Goal: Information Seeking & Learning: Learn about a topic

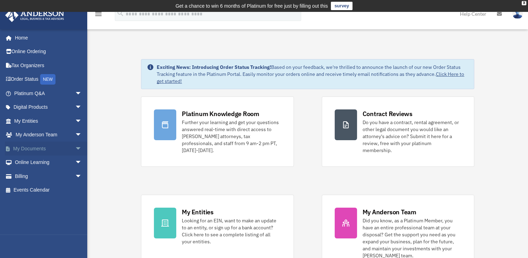
click at [75, 147] on span "arrow_drop_down" at bounding box center [82, 148] width 14 height 14
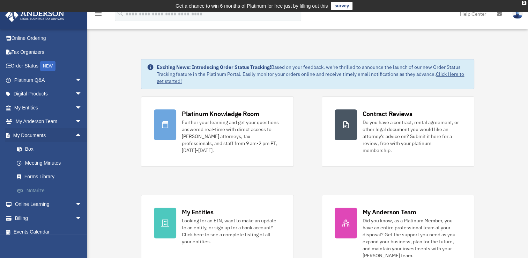
scroll to position [19, 0]
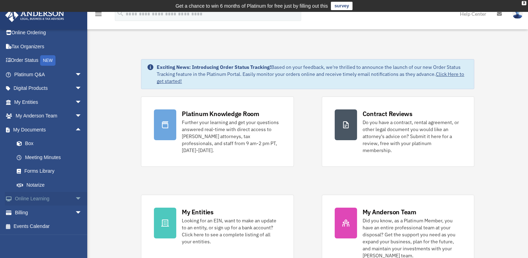
click at [57, 199] on link "Online Learning arrow_drop_down" at bounding box center [49, 199] width 88 height 14
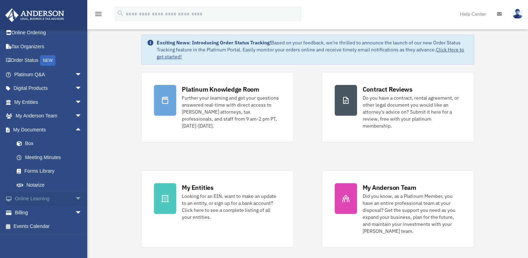
scroll to position [25, 0]
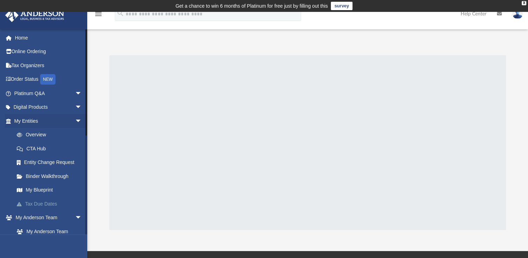
click at [72, 199] on link "Tax Due Dates" at bounding box center [51, 204] width 83 height 14
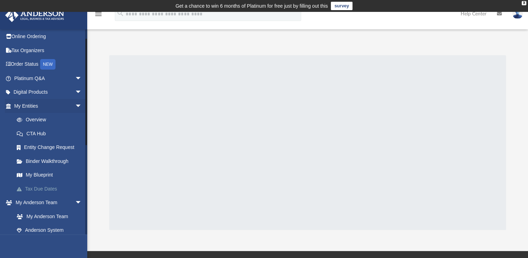
scroll to position [18, 0]
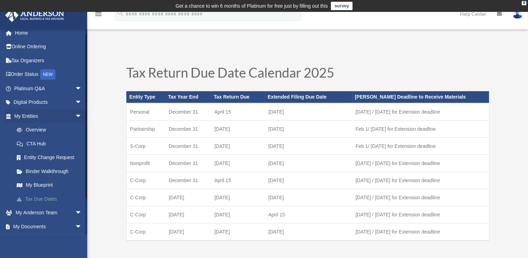
scroll to position [8, 0]
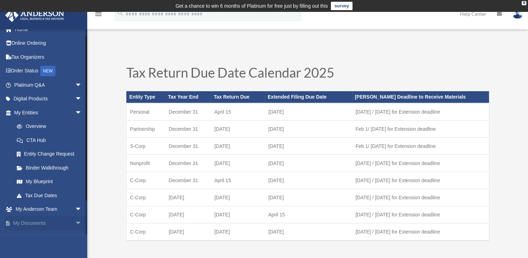
click at [75, 221] on span "arrow_drop_down" at bounding box center [82, 223] width 14 height 14
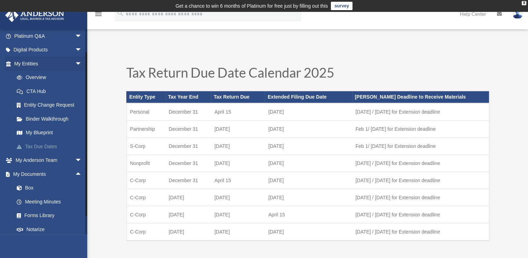
scroll to position [59, 0]
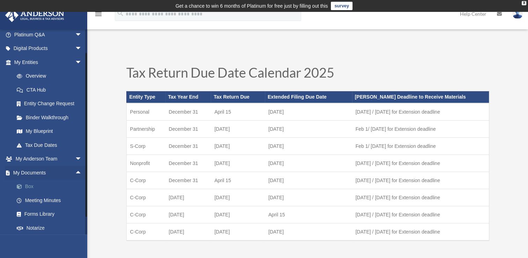
click at [31, 187] on link "Box" at bounding box center [51, 186] width 83 height 14
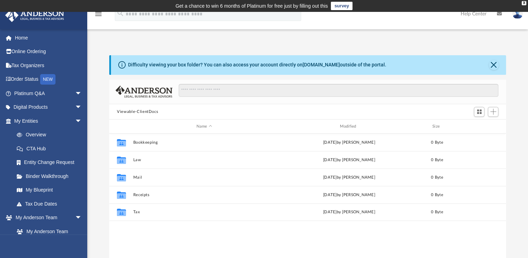
scroll to position [153, 391]
click at [44, 91] on link "Platinum Q&A arrow_drop_down" at bounding box center [49, 93] width 88 height 14
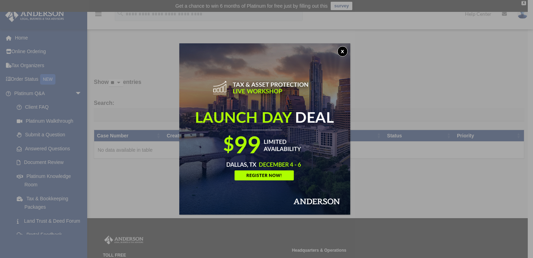
click at [348, 52] on button "x" at bounding box center [343, 51] width 10 height 10
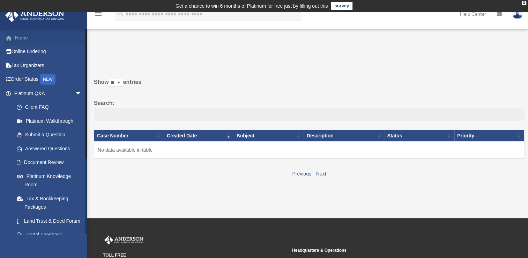
click at [23, 36] on link "Home" at bounding box center [49, 38] width 88 height 14
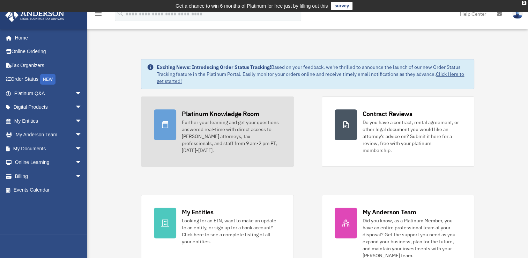
click at [182, 124] on div "Further your learning and get your questions answered real-time with direct acc…" at bounding box center [231, 136] width 99 height 35
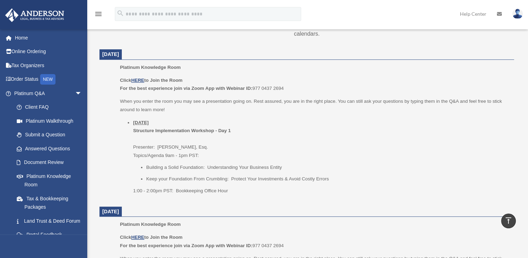
scroll to position [272, 0]
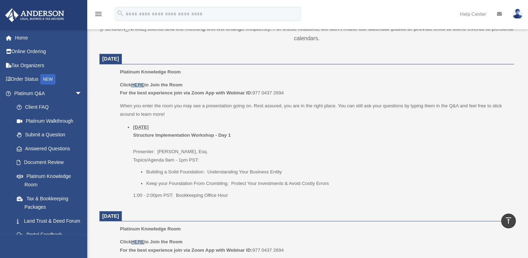
click at [138, 83] on u "HERE" at bounding box center [137, 84] width 13 height 5
